Goal: Task Accomplishment & Management: Use online tool/utility

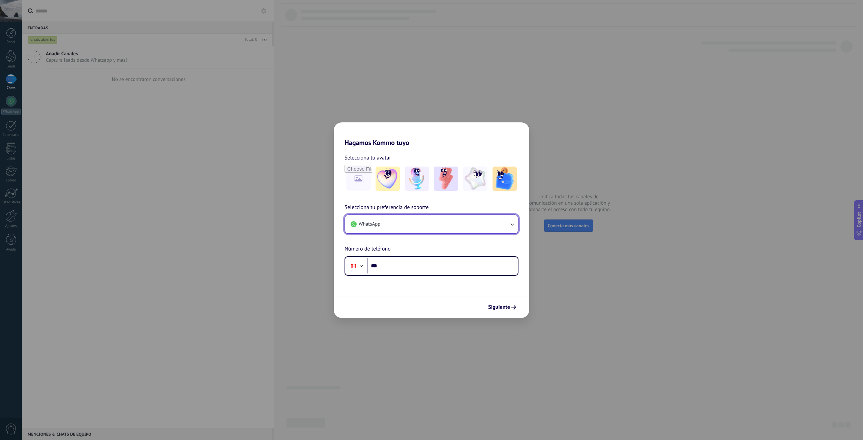
click at [438, 231] on button "WhatsApp" at bounding box center [431, 224] width 173 height 18
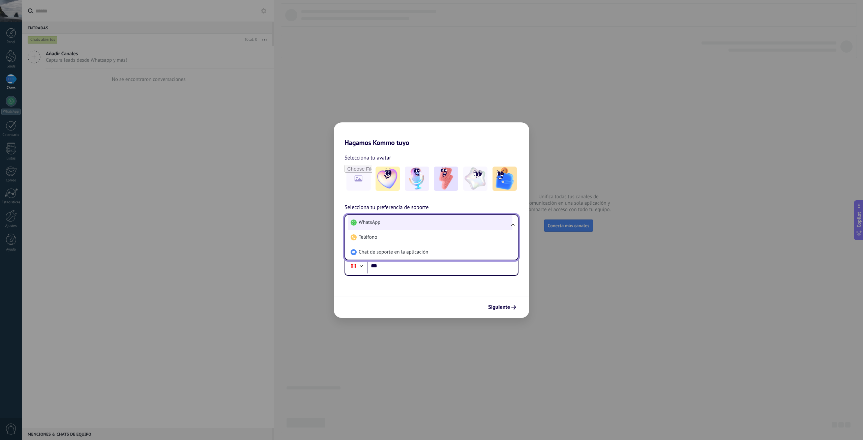
click at [441, 222] on li "WhatsApp" at bounding box center [430, 222] width 165 height 15
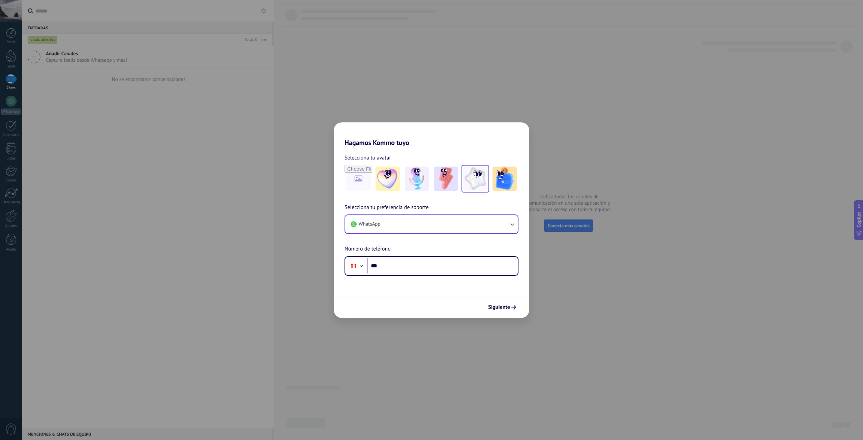
click at [482, 169] on img at bounding box center [475, 179] width 24 height 24
click at [407, 156] on link "Restablecer" at bounding box center [407, 157] width 27 height 7
click at [494, 178] on img at bounding box center [505, 179] width 24 height 24
click at [360, 186] on input "file" at bounding box center [358, 179] width 26 height 26
click at [502, 183] on img at bounding box center [505, 179] width 24 height 24
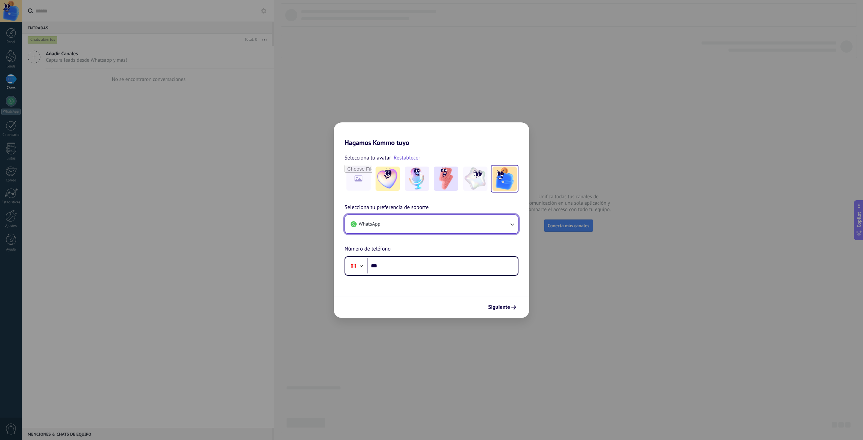
click at [472, 217] on button "WhatsApp" at bounding box center [431, 224] width 173 height 18
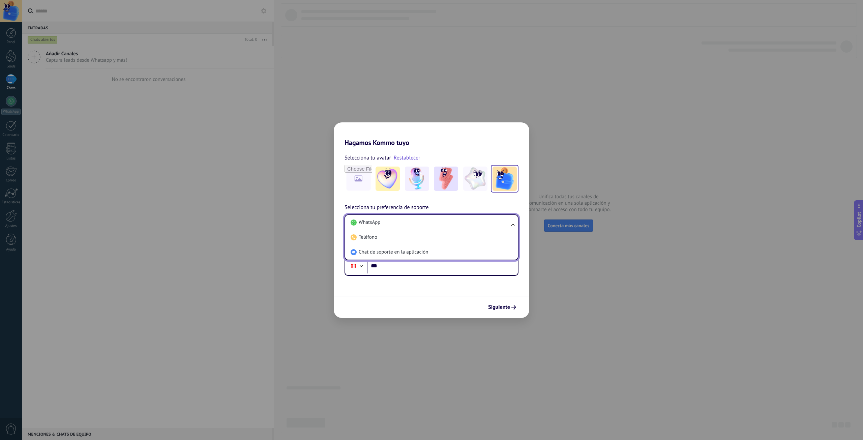
click at [494, 198] on div "Selecciona tu avatar Restablecer Selecciona tu preferencia de soporte WhatsApp …" at bounding box center [432, 211] width 196 height 129
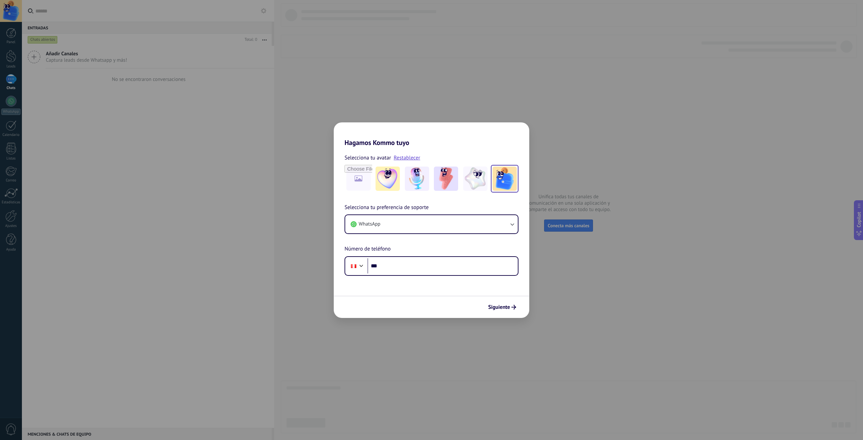
click at [512, 187] on img at bounding box center [505, 179] width 24 height 24
